Goal: Register for event/course

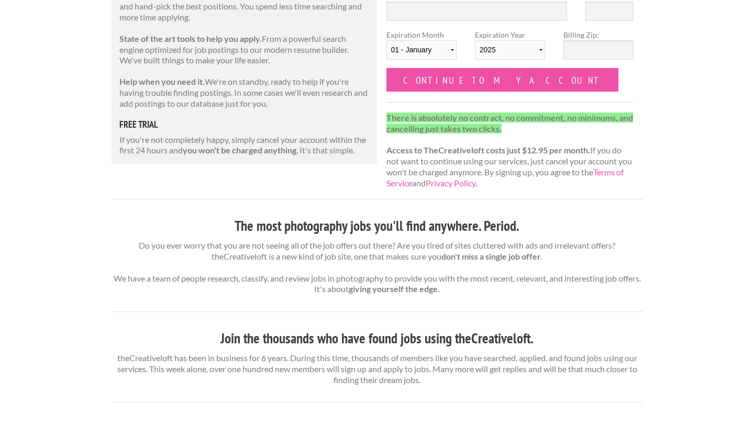
scroll to position [178, 0]
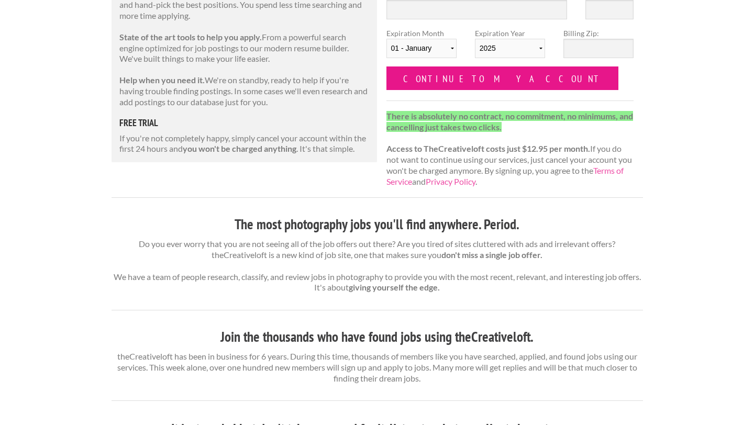
click at [493, 86] on input "Continue to my account" at bounding box center [503, 79] width 233 height 24
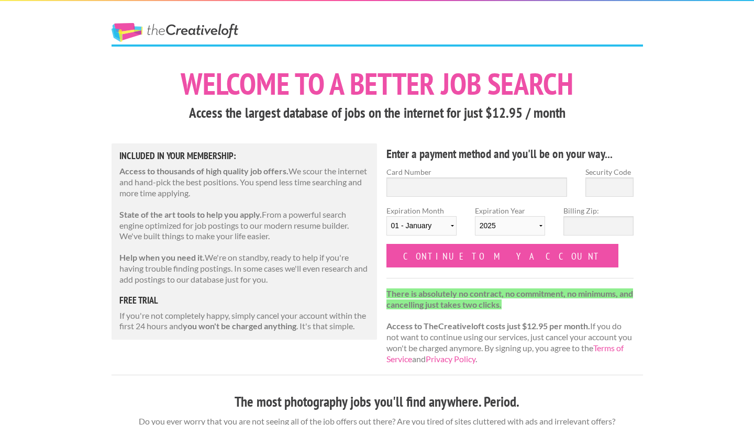
scroll to position [177, 0]
